Goal: Task Accomplishment & Management: Complete application form

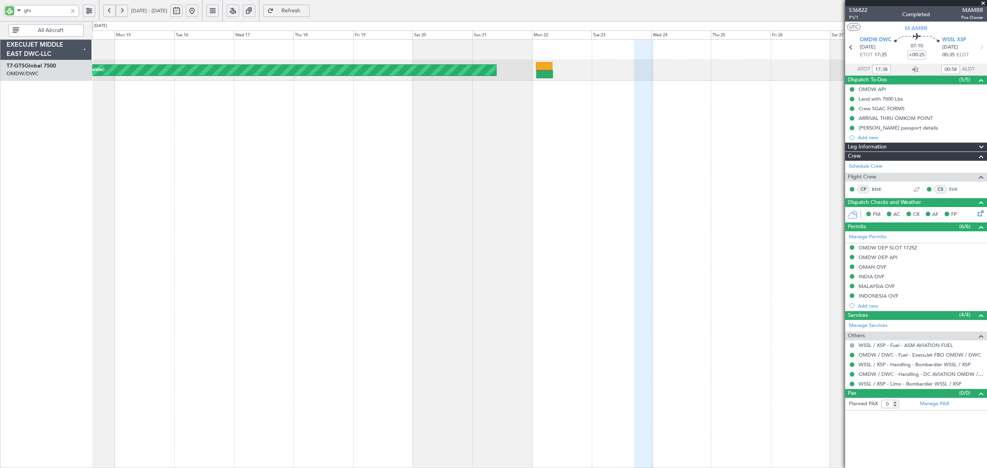
click at [73, 11] on div at bounding box center [73, 11] width 8 height 8
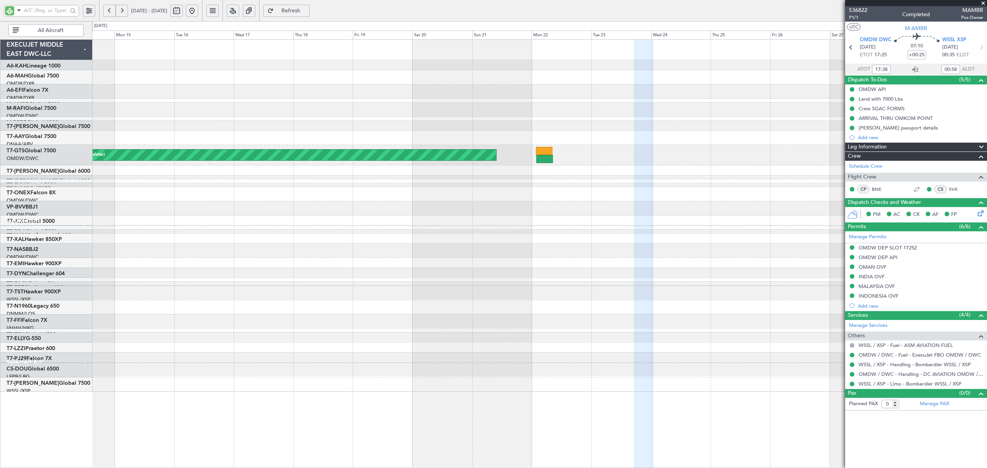
click at [59, 34] on button "All Aircraft" at bounding box center [45, 30] width 75 height 12
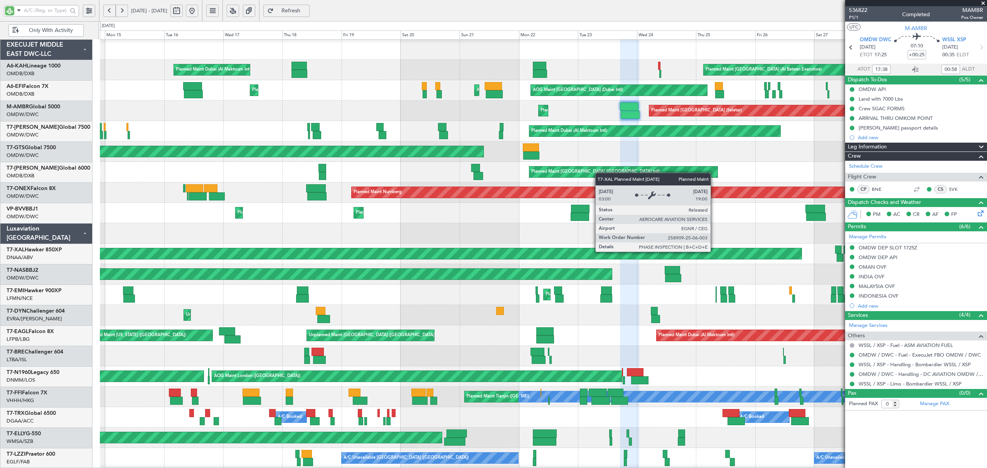
click at [694, 252] on div "Planned Maint [PERSON_NAME]" at bounding box center [8, 253] width 1588 height 11
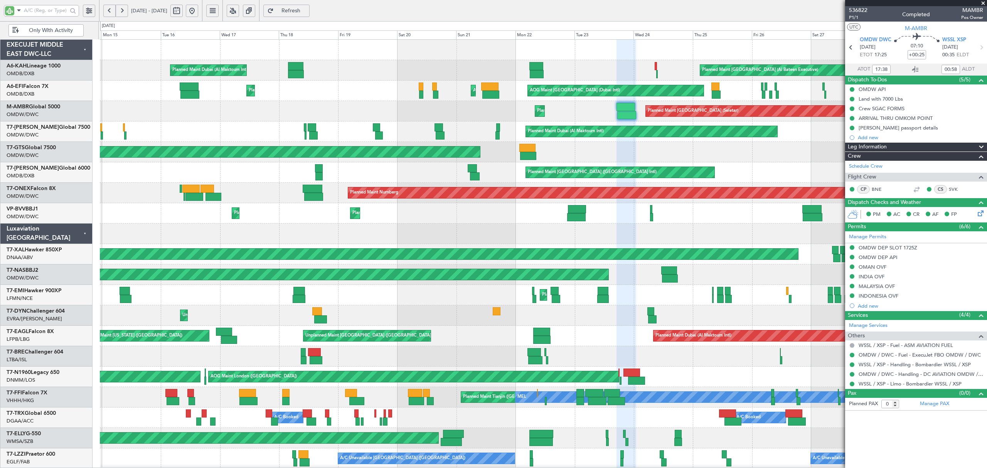
click at [198, 14] on button at bounding box center [192, 11] width 12 height 12
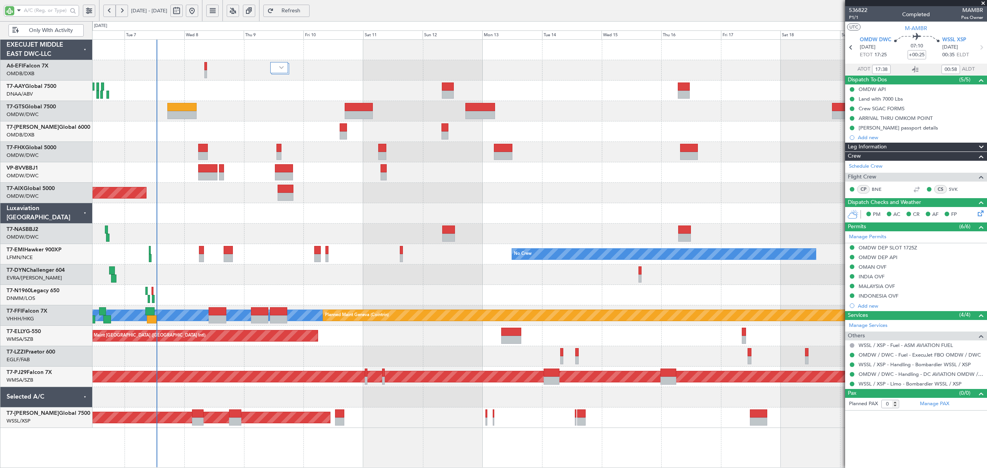
click at [198, 294] on div at bounding box center [539, 295] width 894 height 20
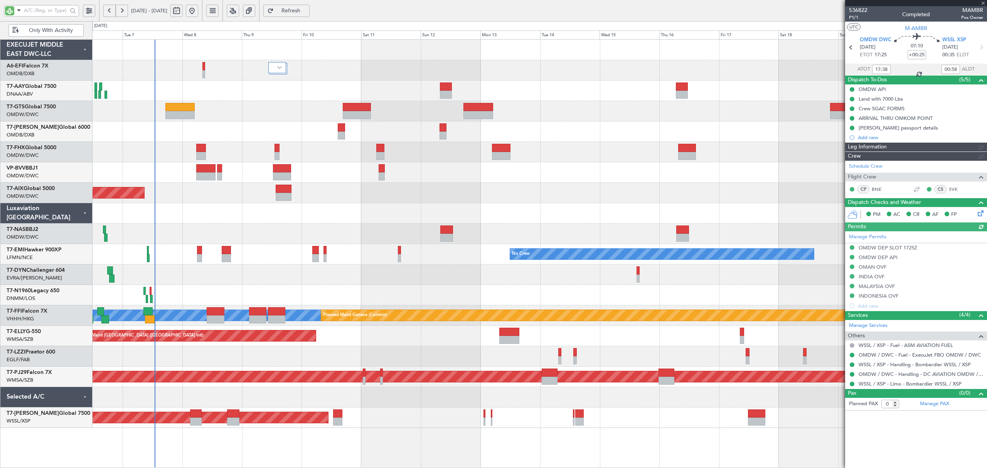
type input "Dherander Fithani (DHF)"
type input "7298"
type input "Dherander Fithani (DHF)"
type input "7298"
type input "Dherander Fithani (DHF)"
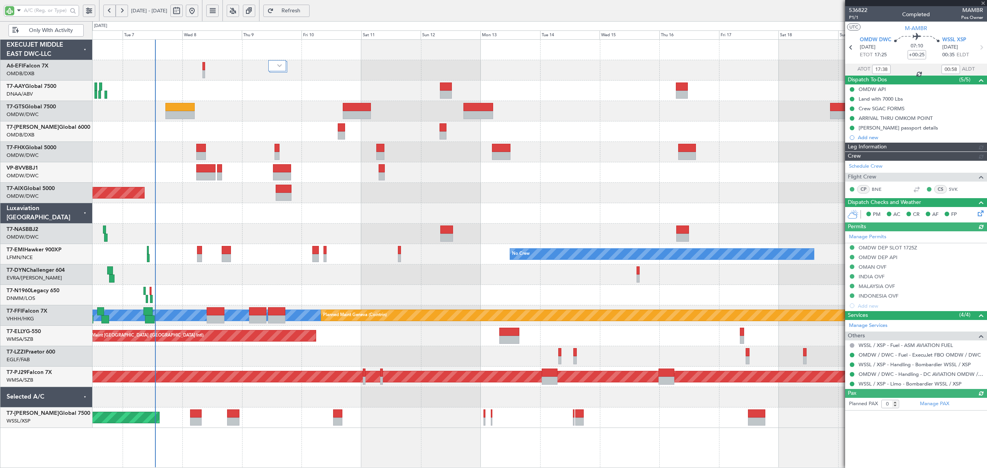
type input "7298"
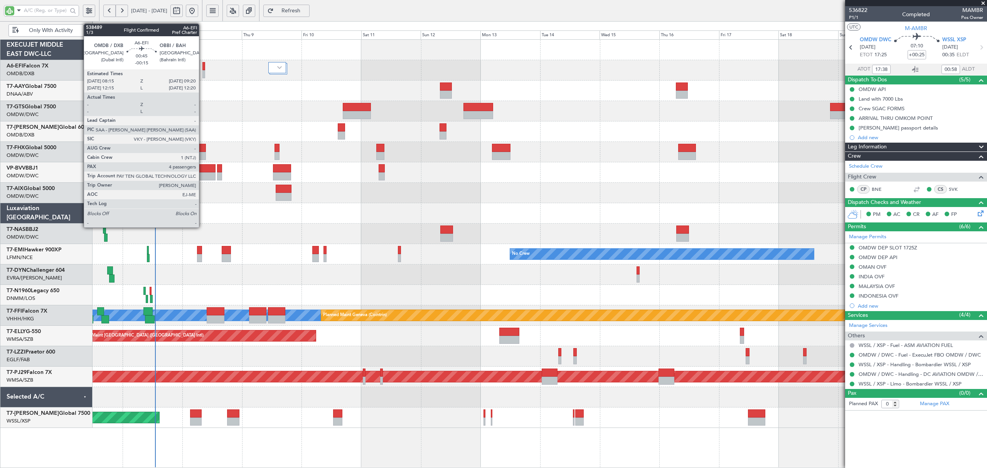
click at [203, 71] on div at bounding box center [204, 74] width 3 height 8
click at [206, 70] on div "AOG Maint [GEOGRAPHIC_DATA] (Dubai Intl)" at bounding box center [539, 70] width 894 height 20
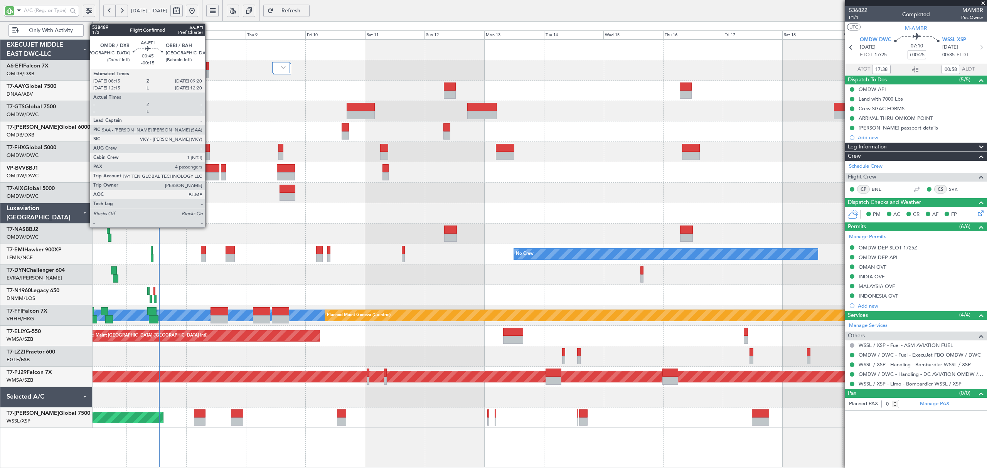
click at [209, 72] on div at bounding box center [207, 74] width 3 height 8
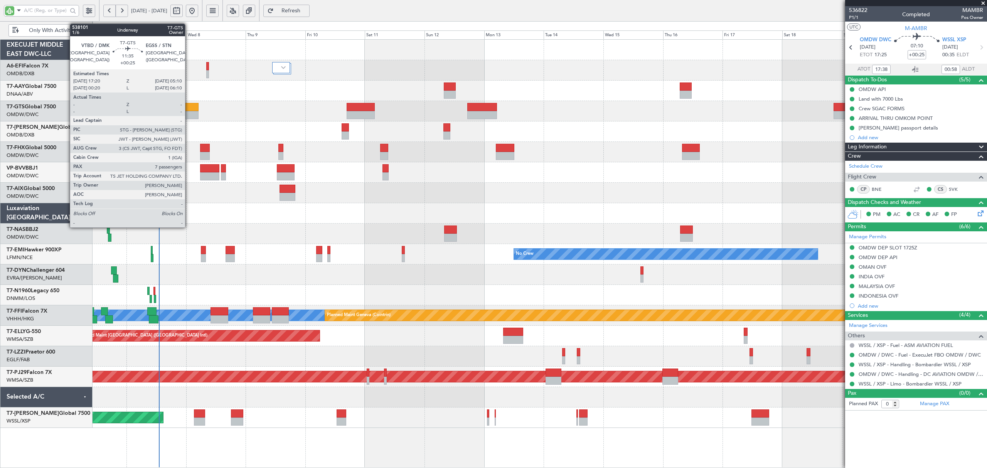
click at [189, 113] on div at bounding box center [184, 115] width 30 height 8
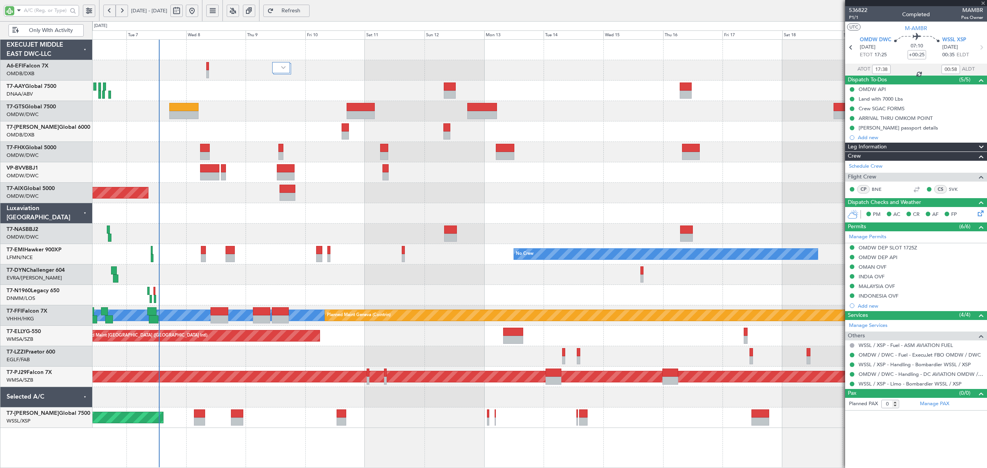
type input "7"
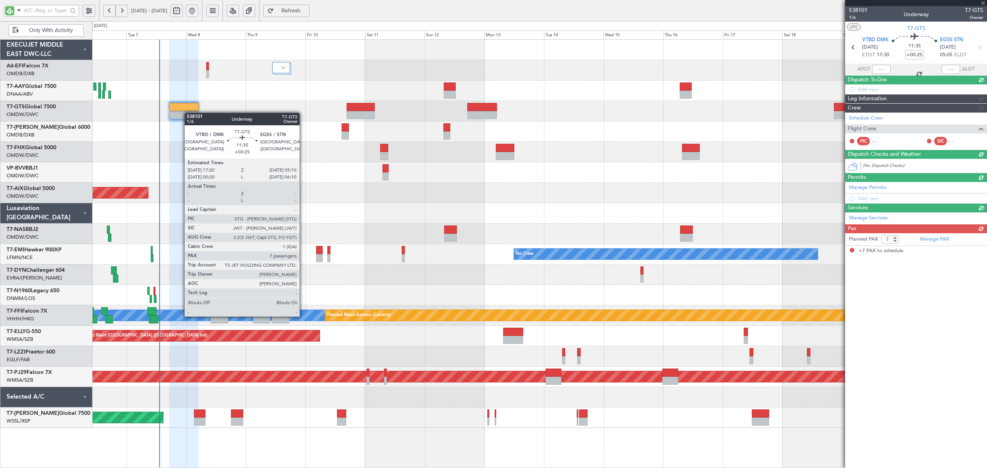
click at [188, 113] on div at bounding box center [184, 115] width 30 height 8
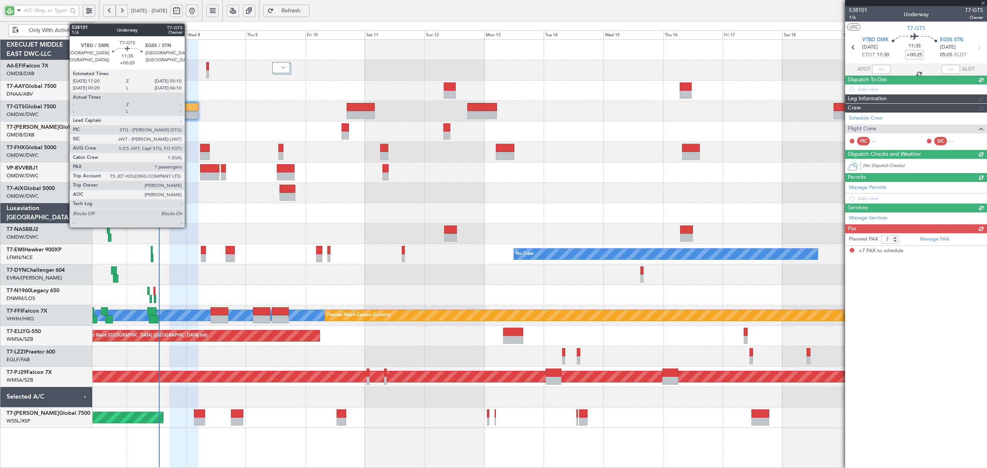
click at [188, 113] on div at bounding box center [184, 115] width 30 height 8
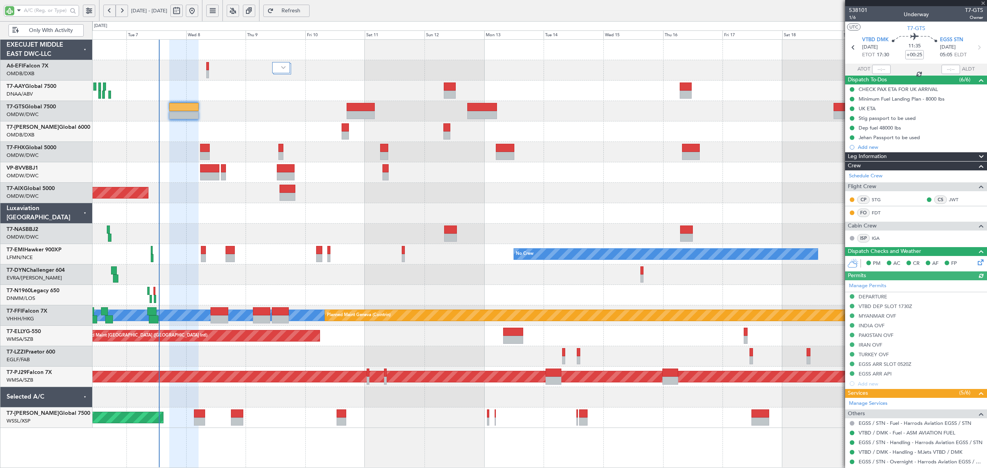
type input "[PERSON_NAME] ([PERSON_NAME])"
type input "7422"
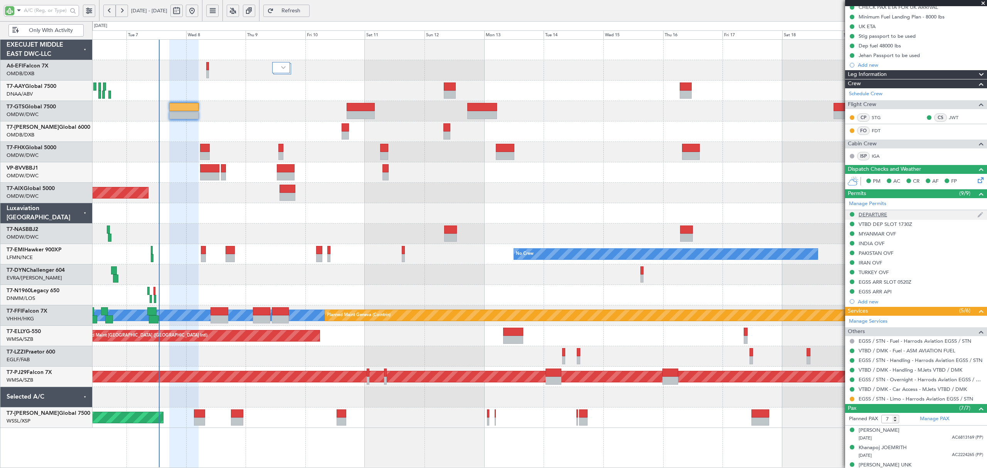
scroll to position [162, 0]
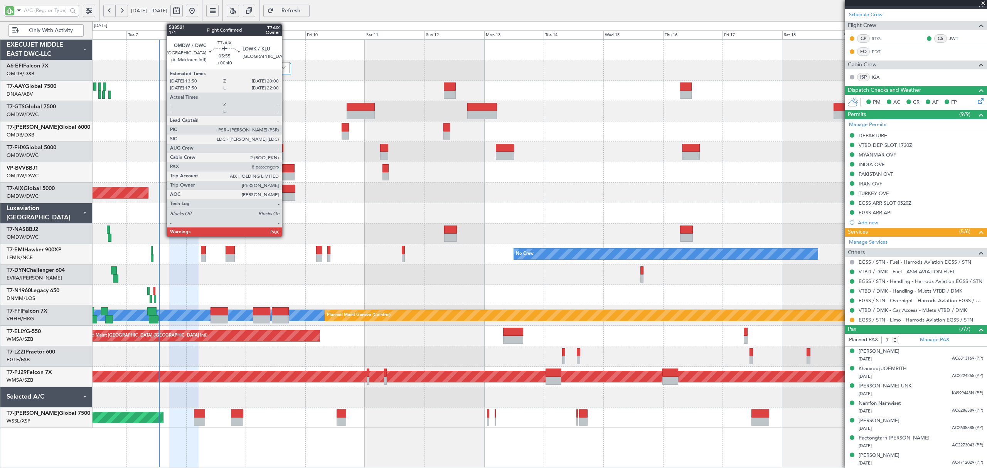
click at [285, 192] on div at bounding box center [287, 189] width 15 height 8
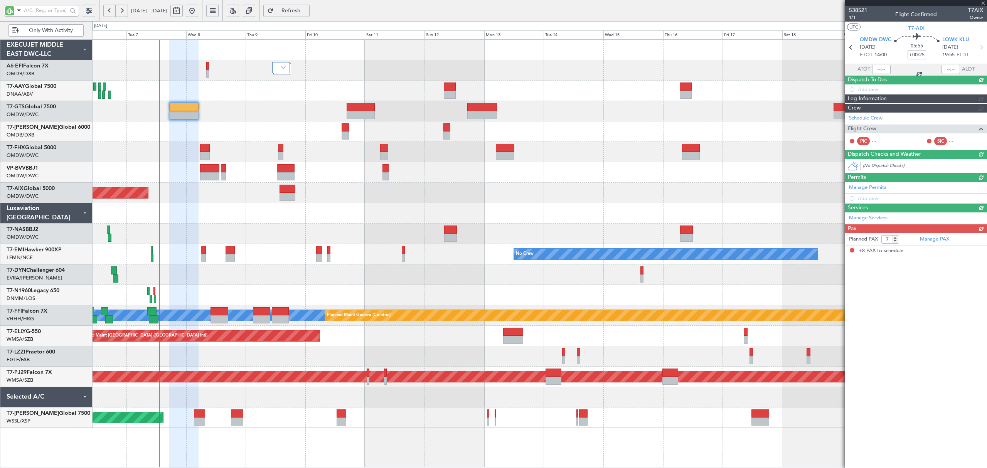
type input "+00:40"
type input "8"
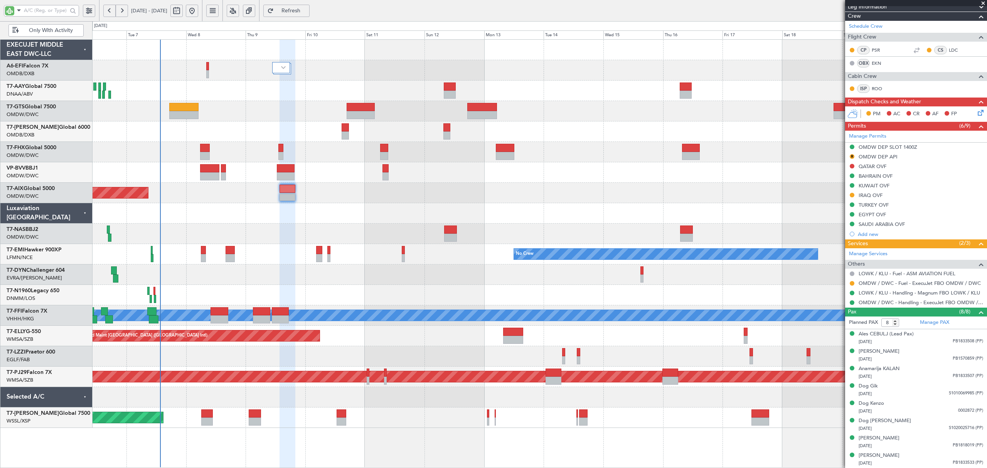
scroll to position [0, 0]
